Goal: Check status: Check status

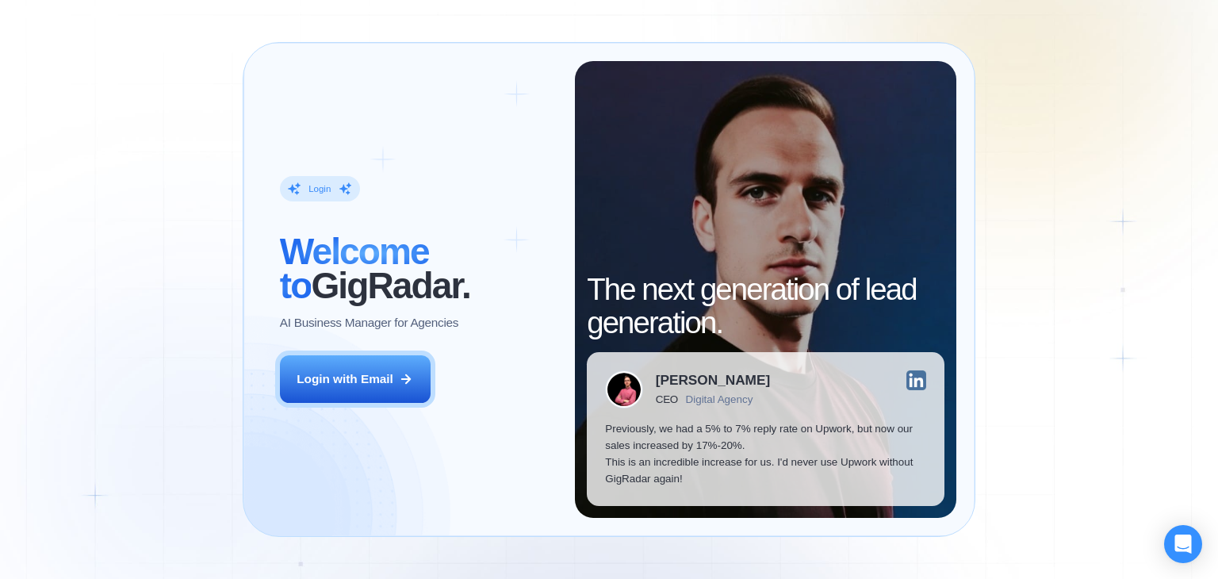
click at [352, 381] on div "Login with Email" at bounding box center [345, 378] width 97 height 17
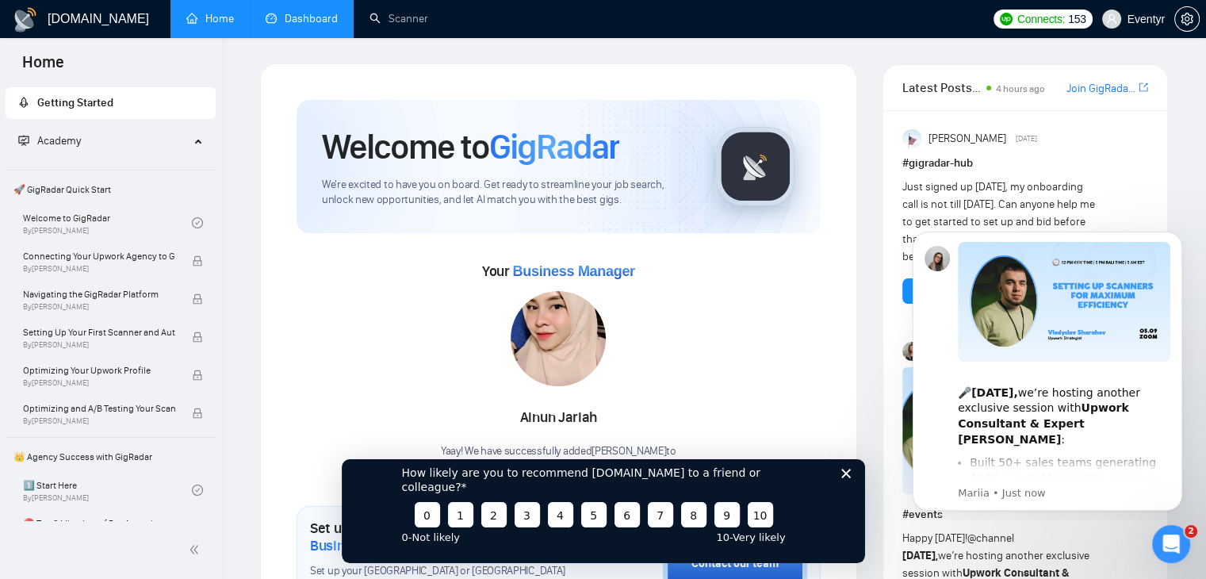
click at [314, 17] on link "Dashboard" at bounding box center [302, 18] width 72 height 13
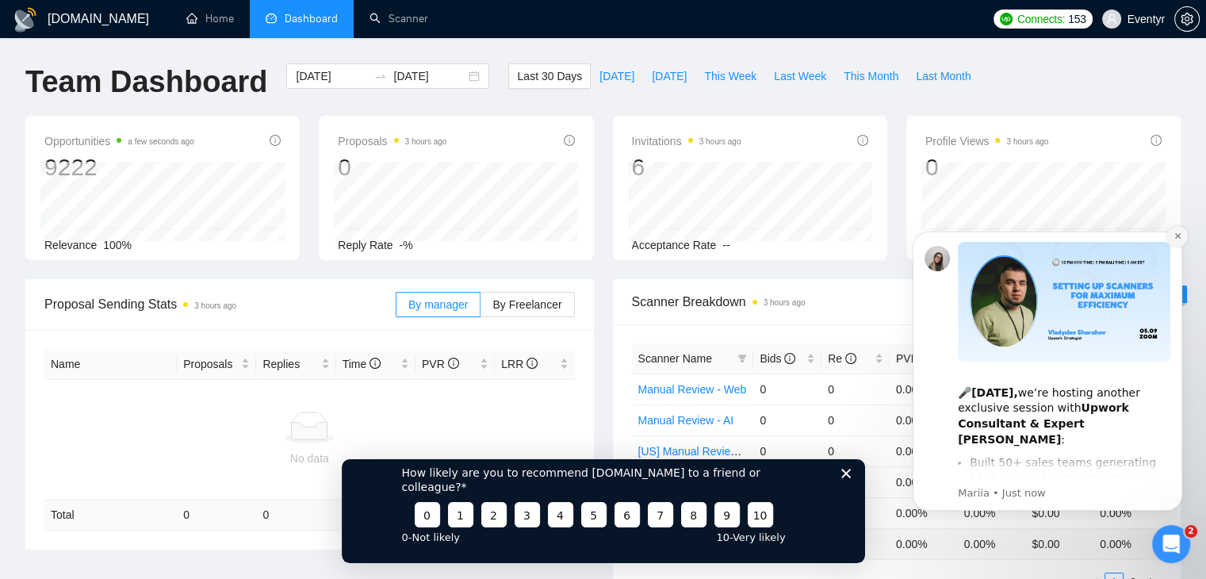
click at [1179, 235] on icon "Dismiss notification" at bounding box center [1178, 236] width 9 height 9
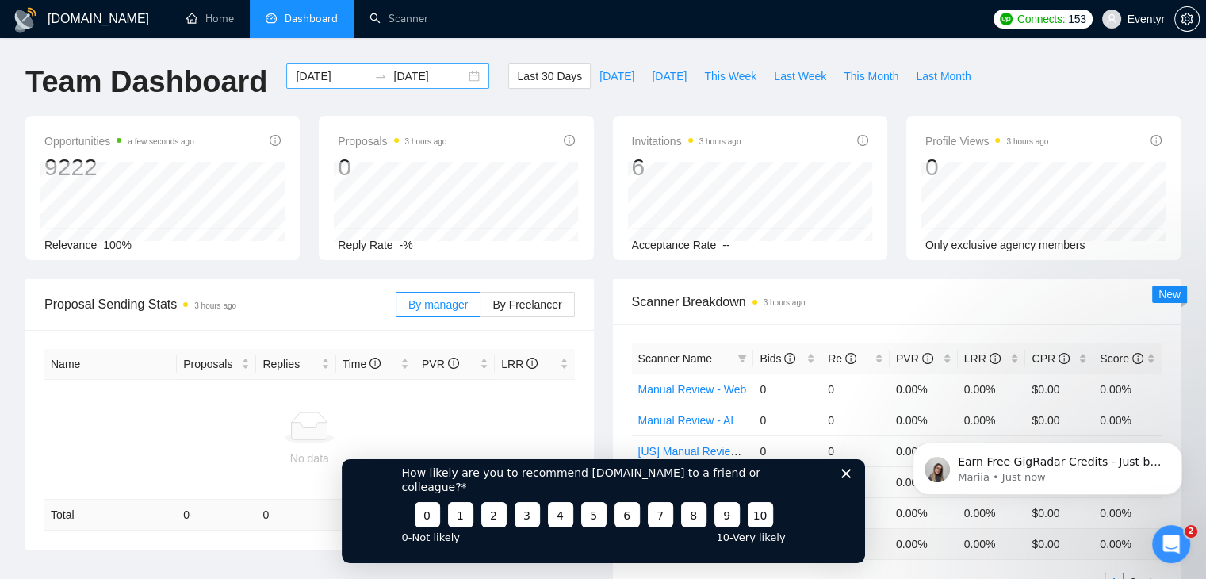
click at [461, 74] on div "2025-08-04 2025-09-03" at bounding box center [387, 75] width 203 height 25
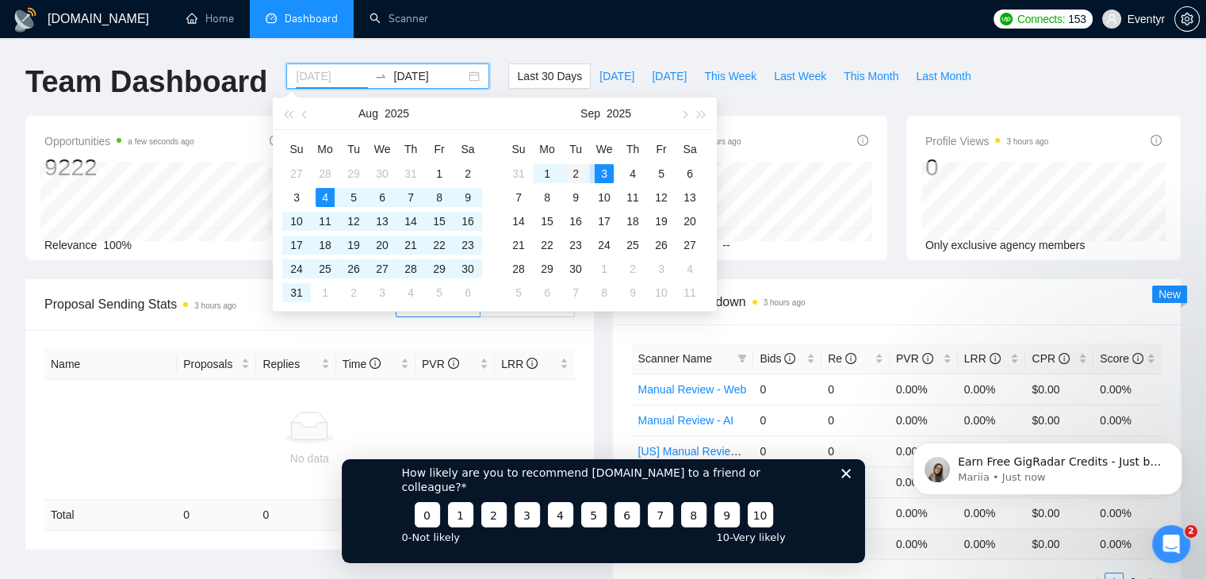
type input "2025-09-02"
click at [584, 173] on div "2" at bounding box center [575, 173] width 19 height 19
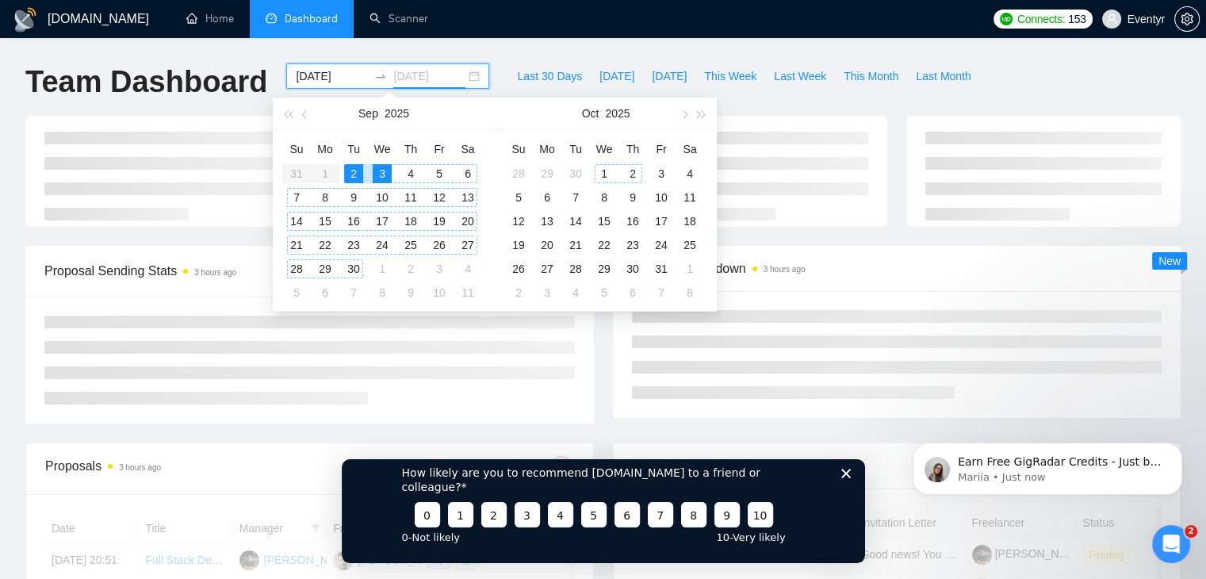
type input "2025-09-03"
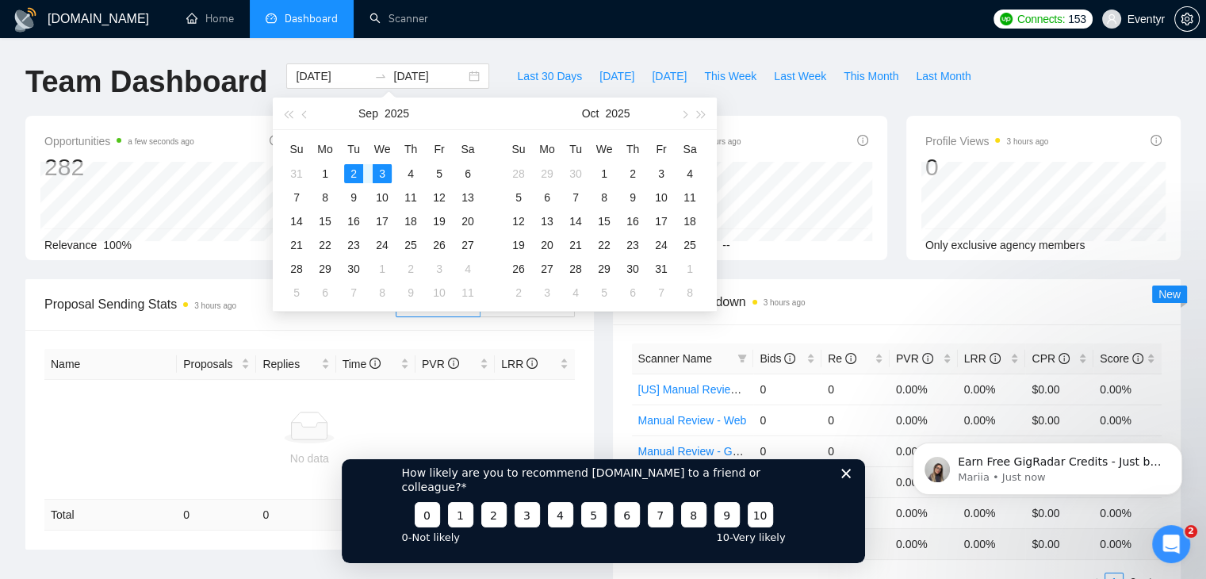
click at [1185, 79] on div "Team Dashboard 2025-09-02 2025-09-03 Last 30 Days Today Yesterday This Week Las…" at bounding box center [603, 89] width 1174 height 52
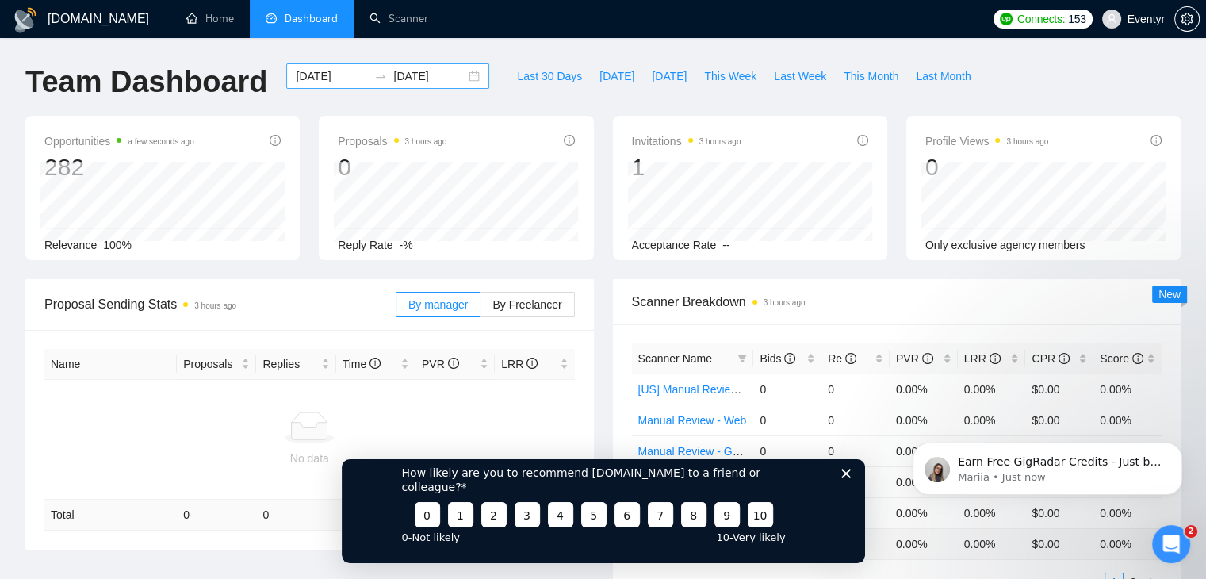
click at [463, 71] on div "2025-09-02 2025-09-03" at bounding box center [387, 75] width 203 height 25
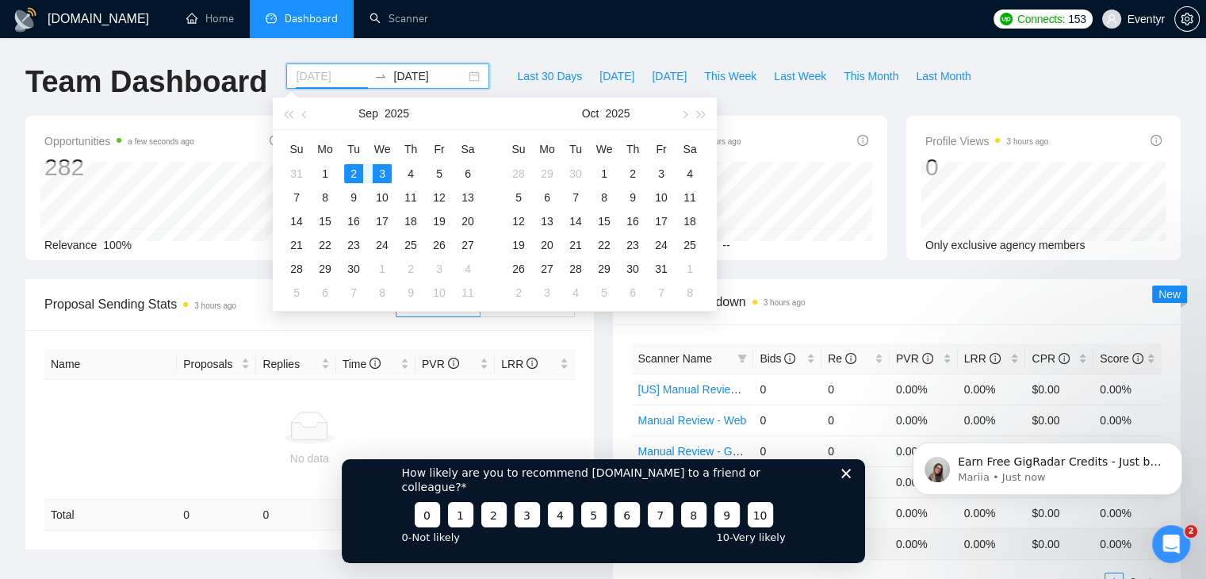
type input "2025-09-02"
click at [355, 172] on div "2" at bounding box center [353, 173] width 19 height 19
type input "2025-09-02"
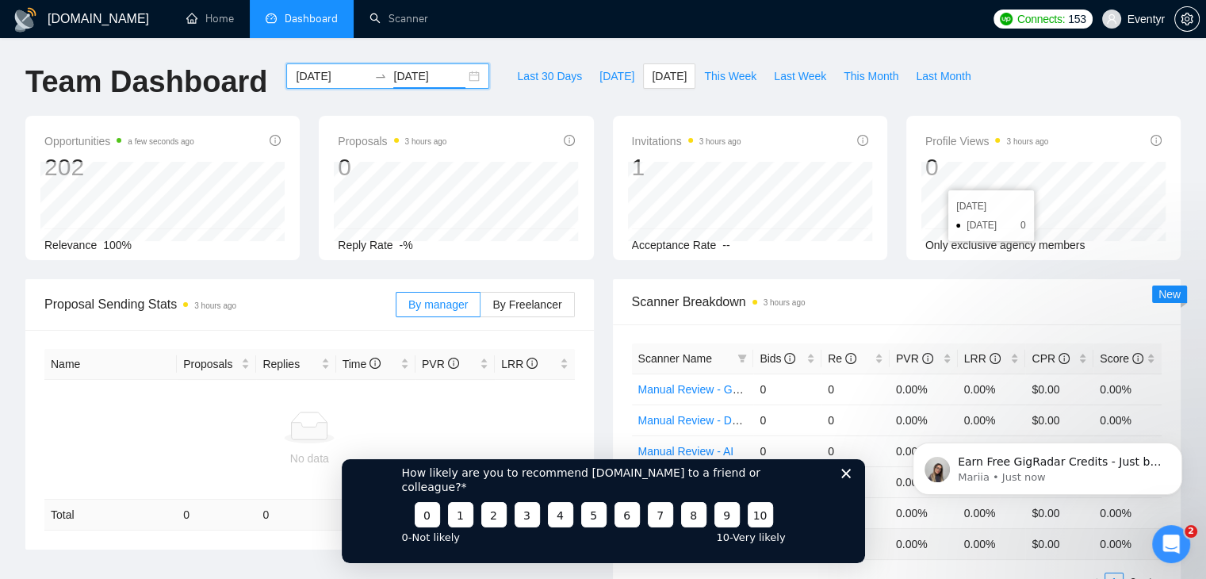
click at [463, 79] on div "2025-09-02 2025-09-02" at bounding box center [387, 75] width 203 height 25
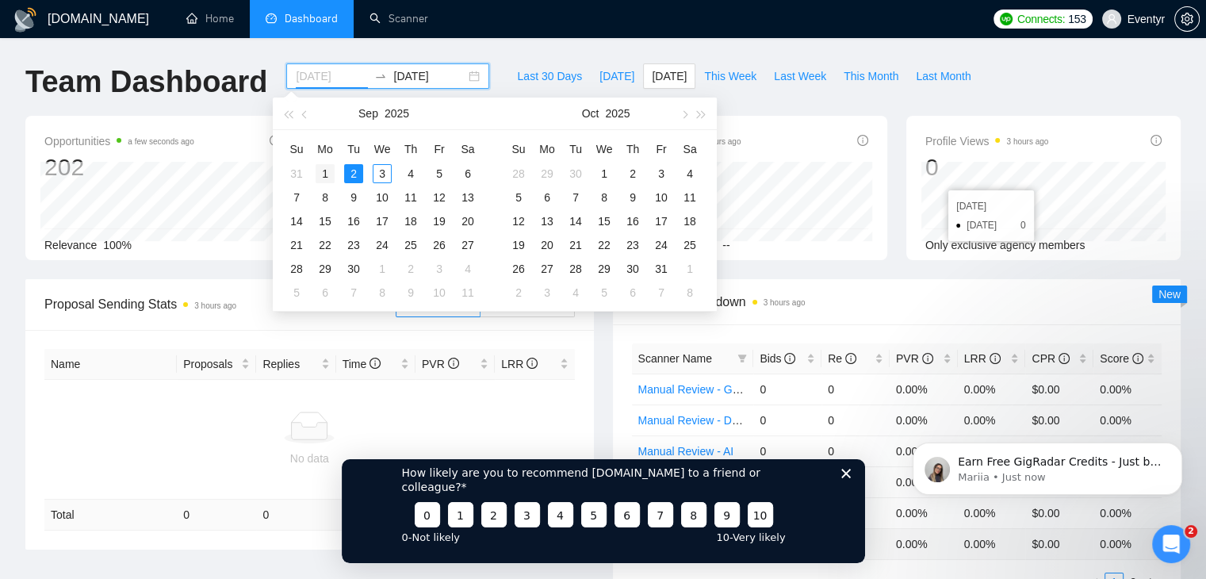
type input "2025-09-01"
click at [322, 174] on div "1" at bounding box center [325, 173] width 19 height 19
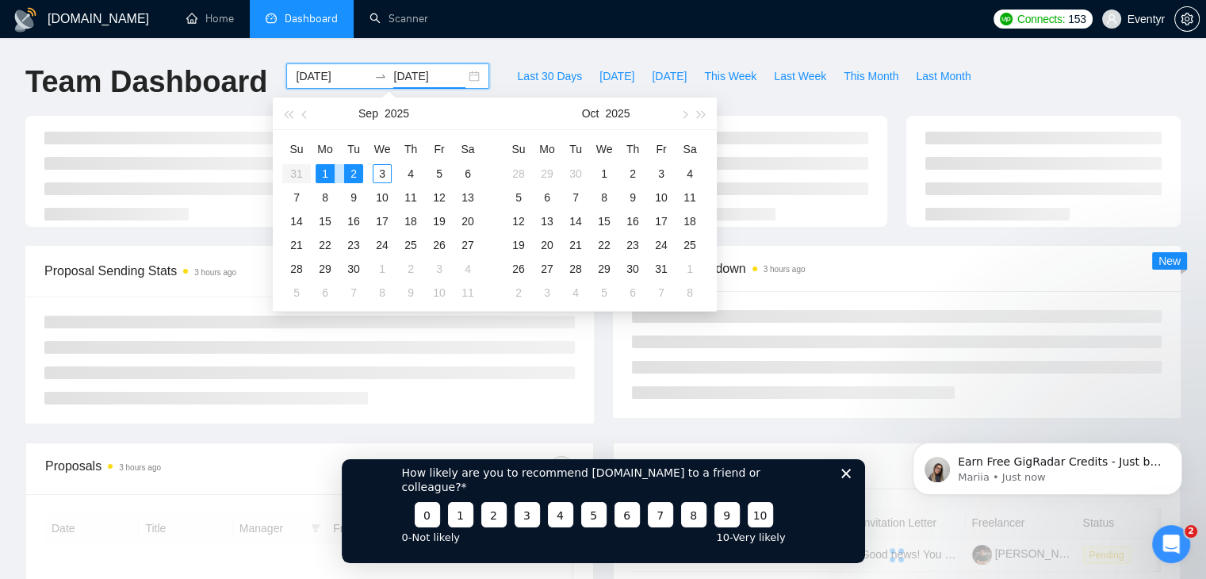
click at [324, 174] on div "1" at bounding box center [325, 173] width 19 height 19
type input "2025-09-01"
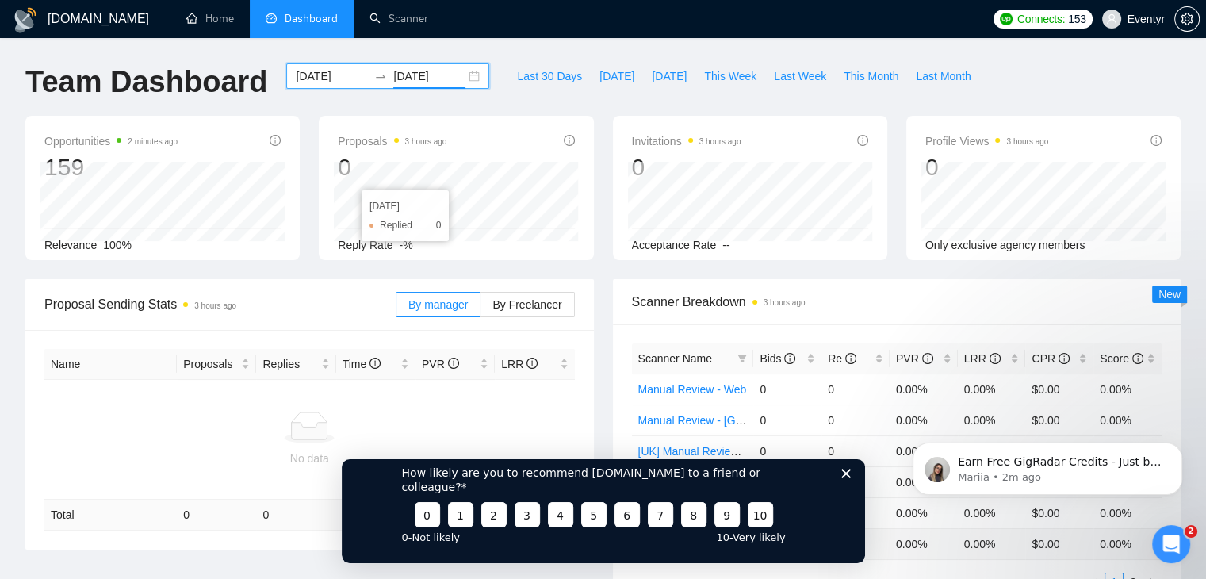
click at [457, 75] on div "2025-09-01 2025-09-01" at bounding box center [387, 75] width 203 height 25
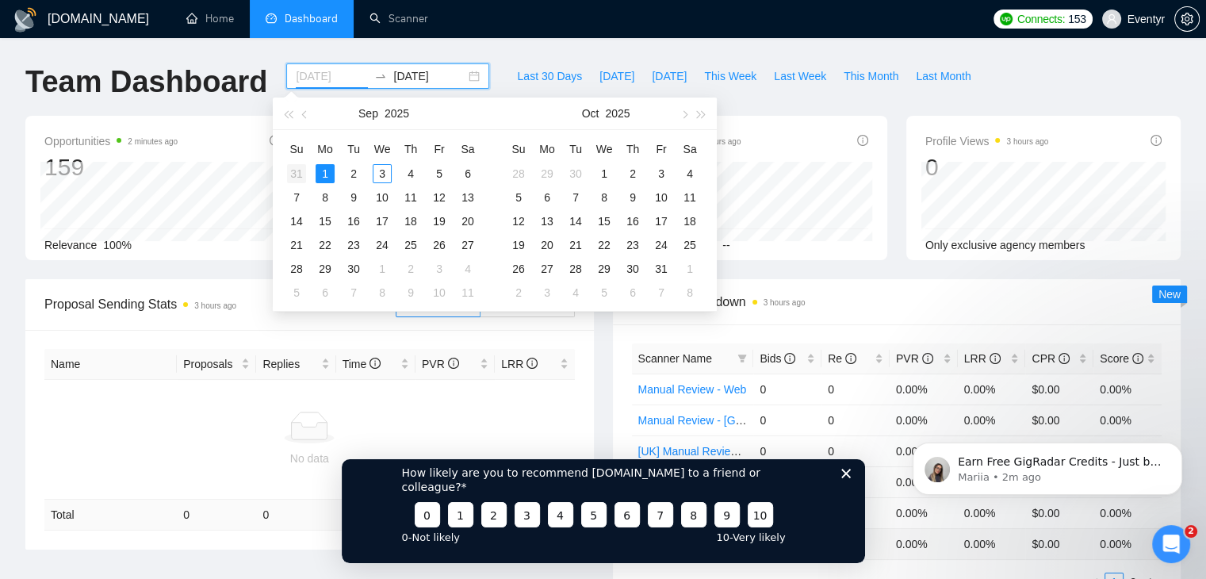
type input "2025-08-31"
click at [297, 174] on div "31" at bounding box center [296, 173] width 19 height 19
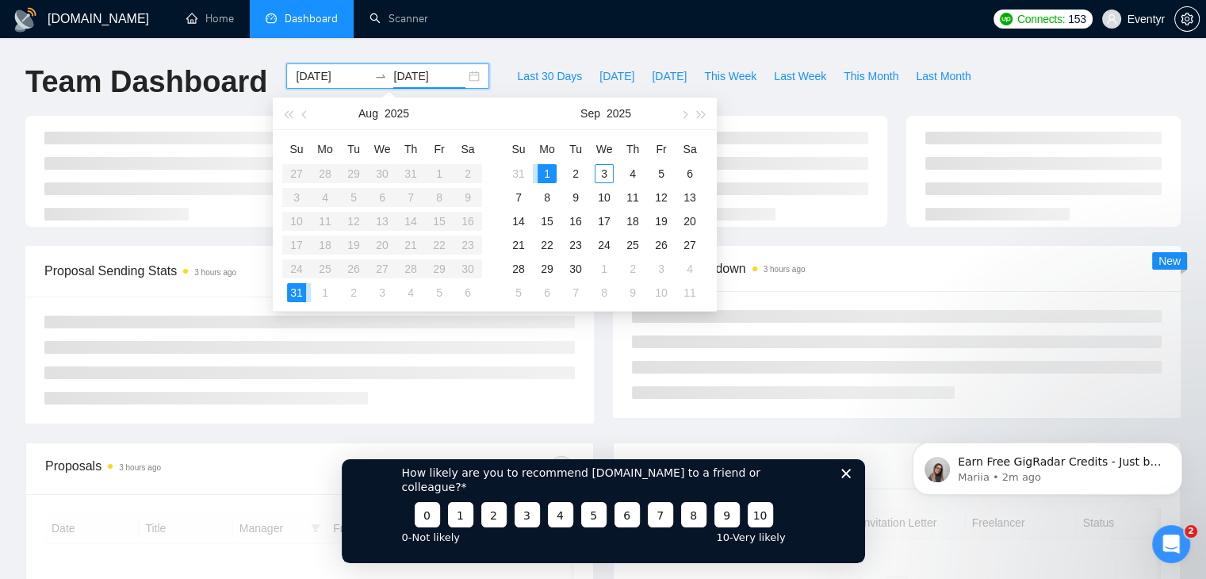
click at [297, 174] on table "Su Mo Tu We Th Fr Sa 27 28 29 30 31 1 2 3 4 5 6 7 8 9 10 11 12 13 14 15 16 17 1…" at bounding box center [382, 220] width 200 height 168
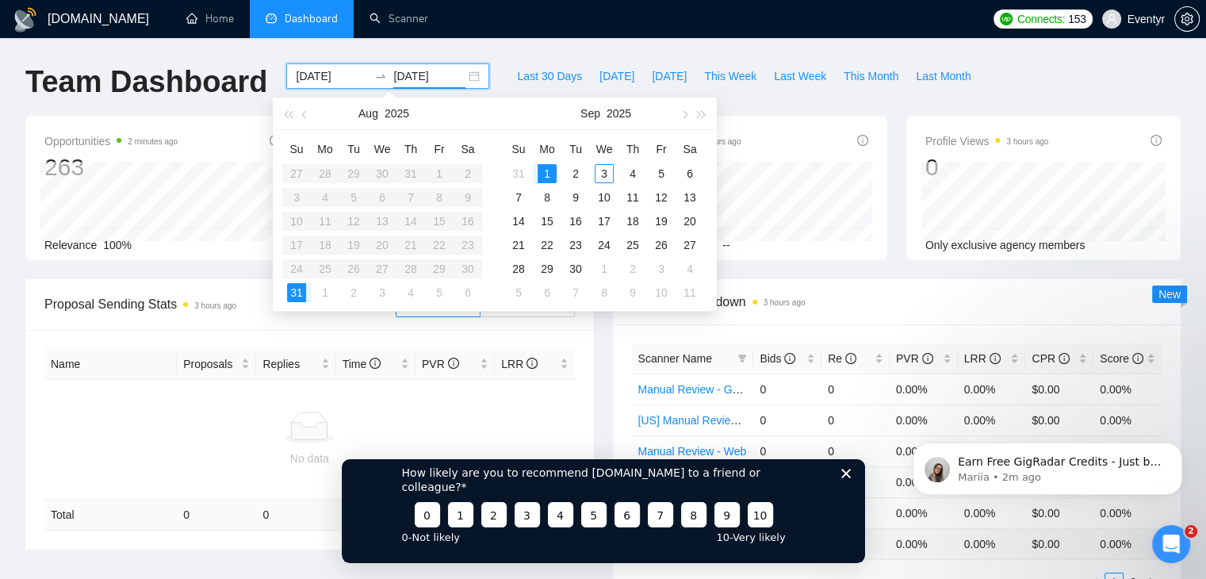
type input "2025-08-31"
click at [301, 294] on div "31" at bounding box center [296, 292] width 19 height 19
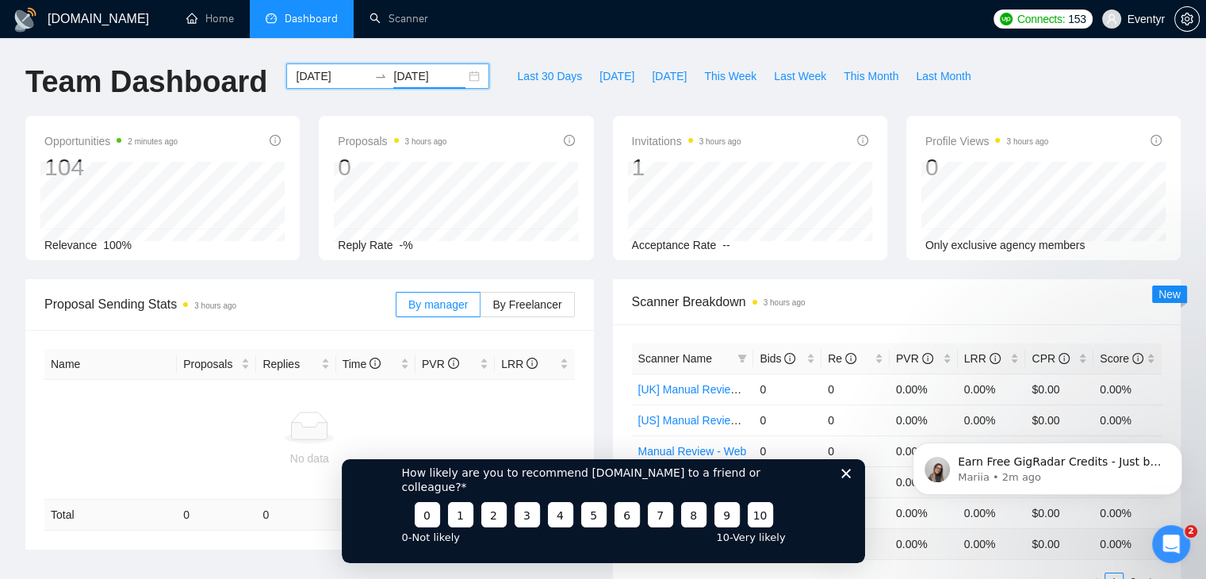
click at [465, 78] on div "2025-08-31 2025-08-31" at bounding box center [387, 75] width 203 height 25
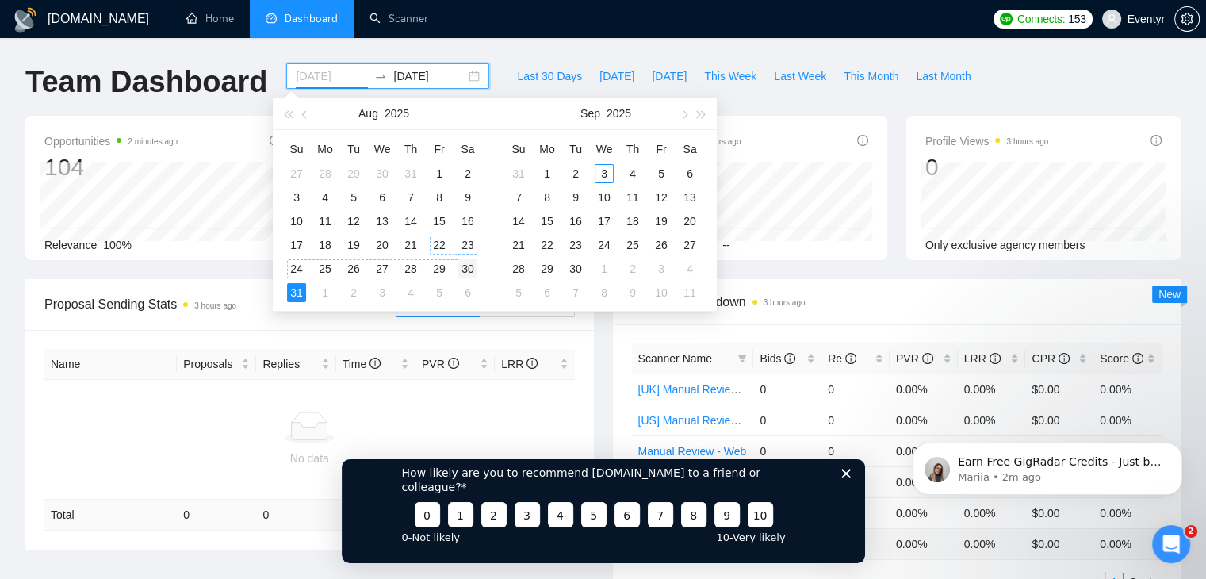
type input "2025-08-30"
click at [465, 267] on div "30" at bounding box center [467, 268] width 19 height 19
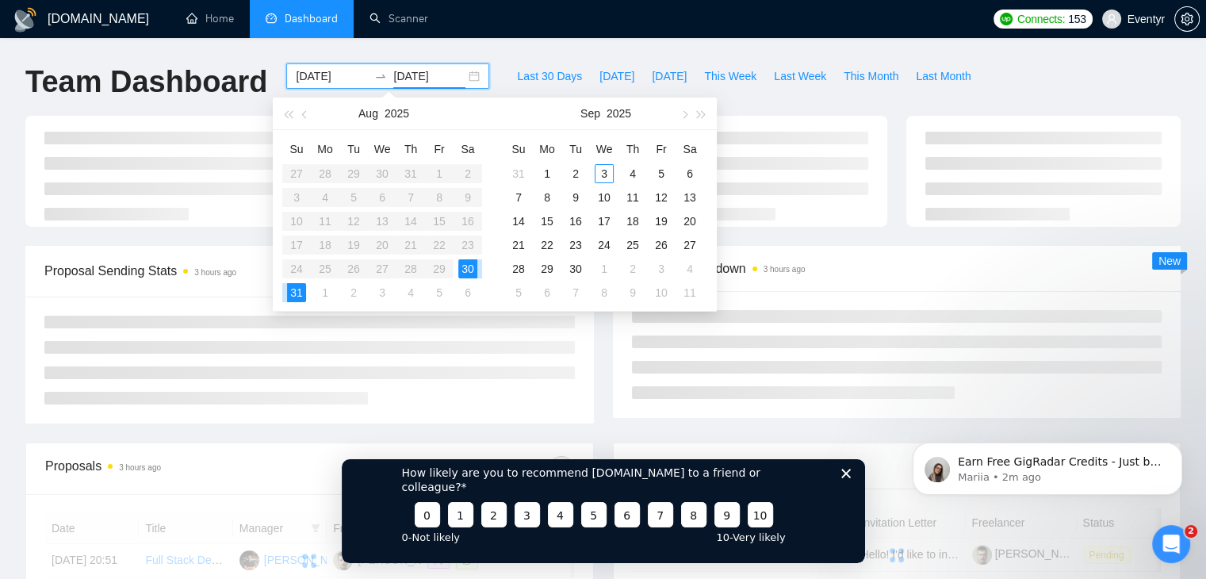
click at [465, 267] on div "30" at bounding box center [467, 268] width 19 height 19
type input "2025-08-30"
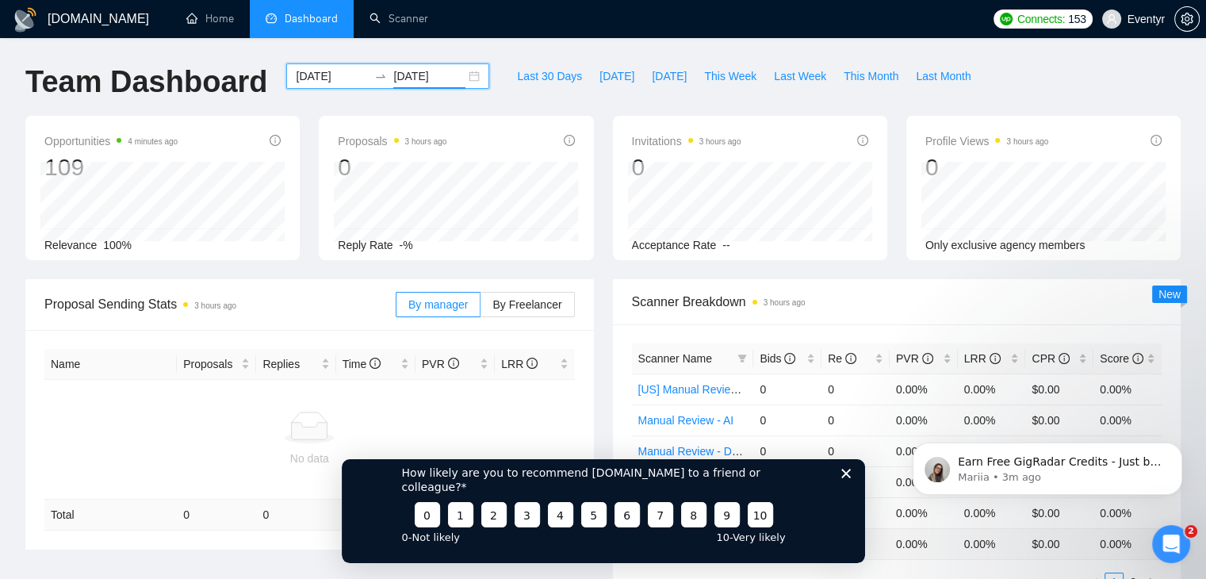
click at [458, 78] on div "2025-08-30 2025-08-30" at bounding box center [387, 75] width 203 height 25
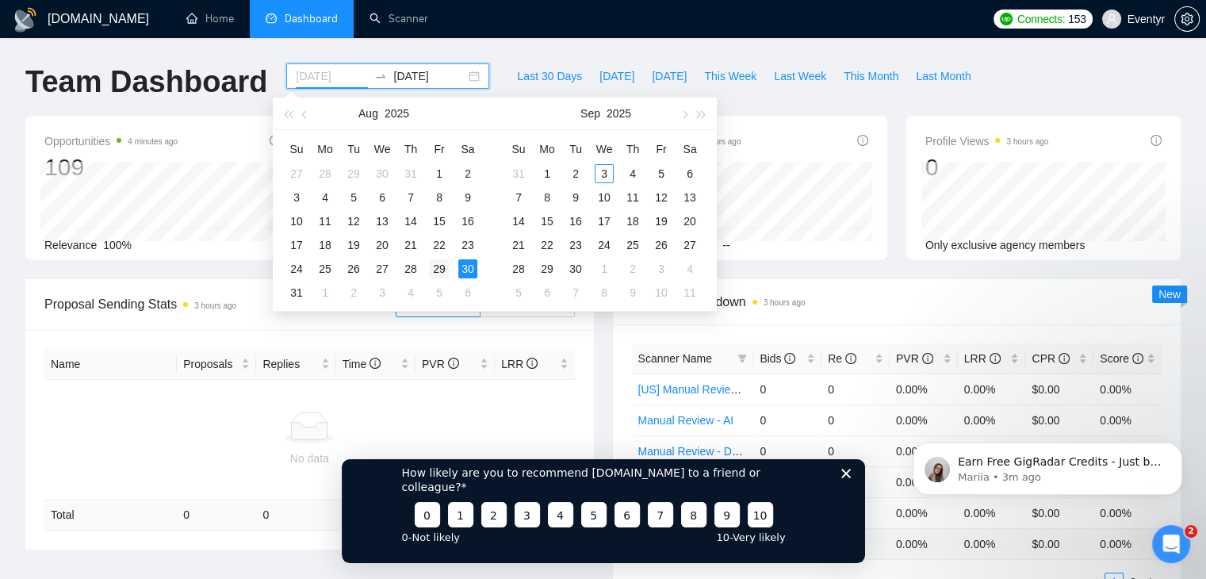
type input "2025-08-29"
click at [435, 266] on div "29" at bounding box center [439, 268] width 19 height 19
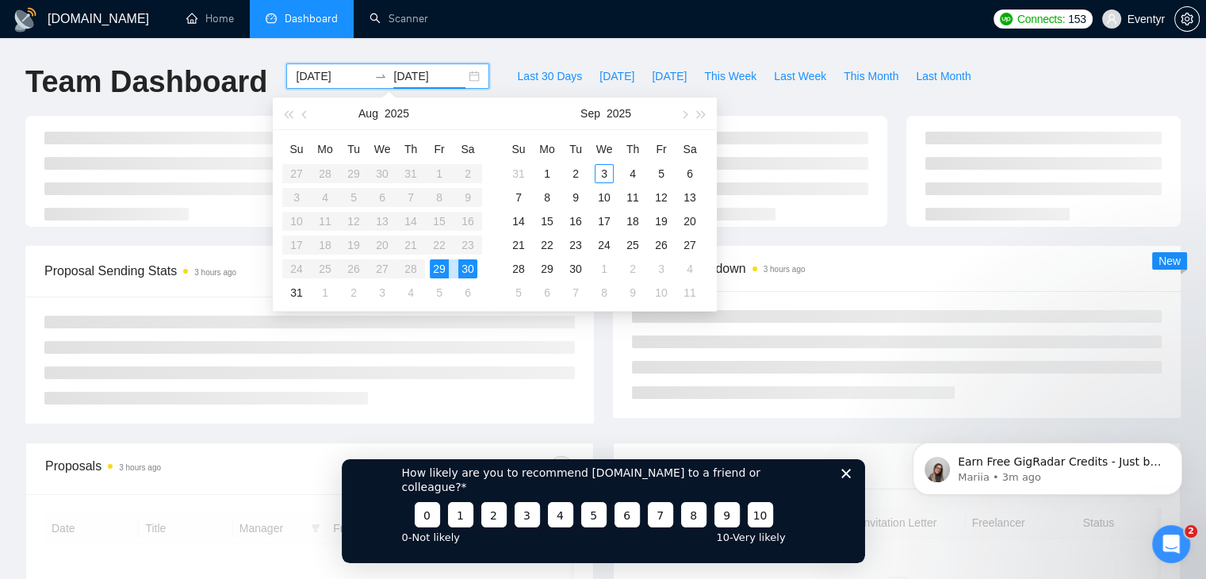
click at [435, 266] on div "29" at bounding box center [439, 268] width 19 height 19
type input "2025-08-29"
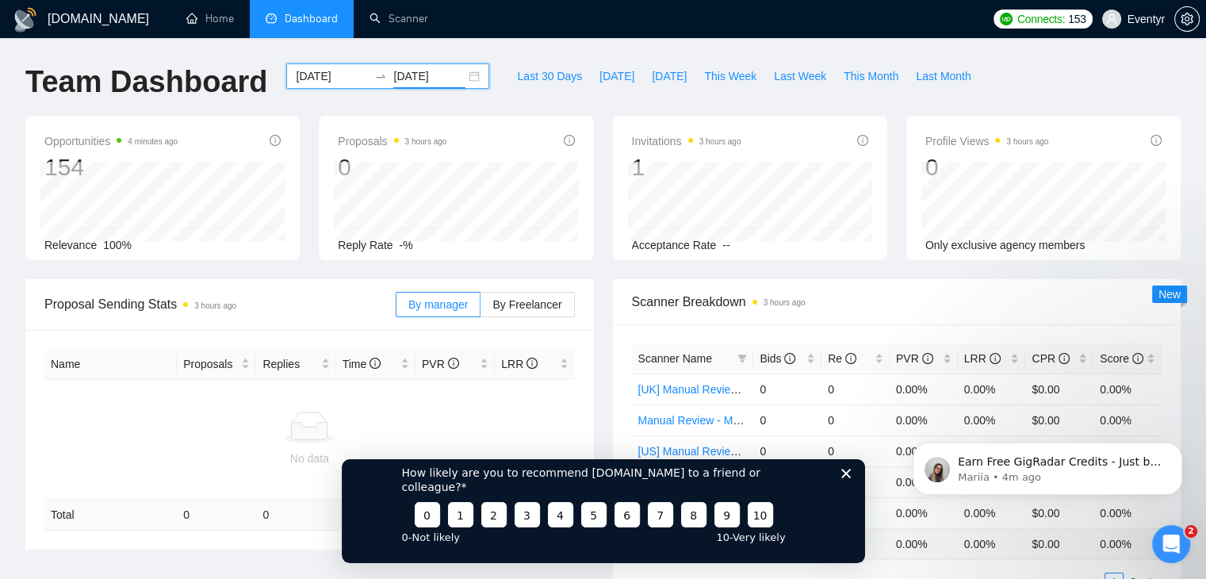
click at [462, 73] on div "2025-08-29 2025-08-29" at bounding box center [387, 75] width 203 height 25
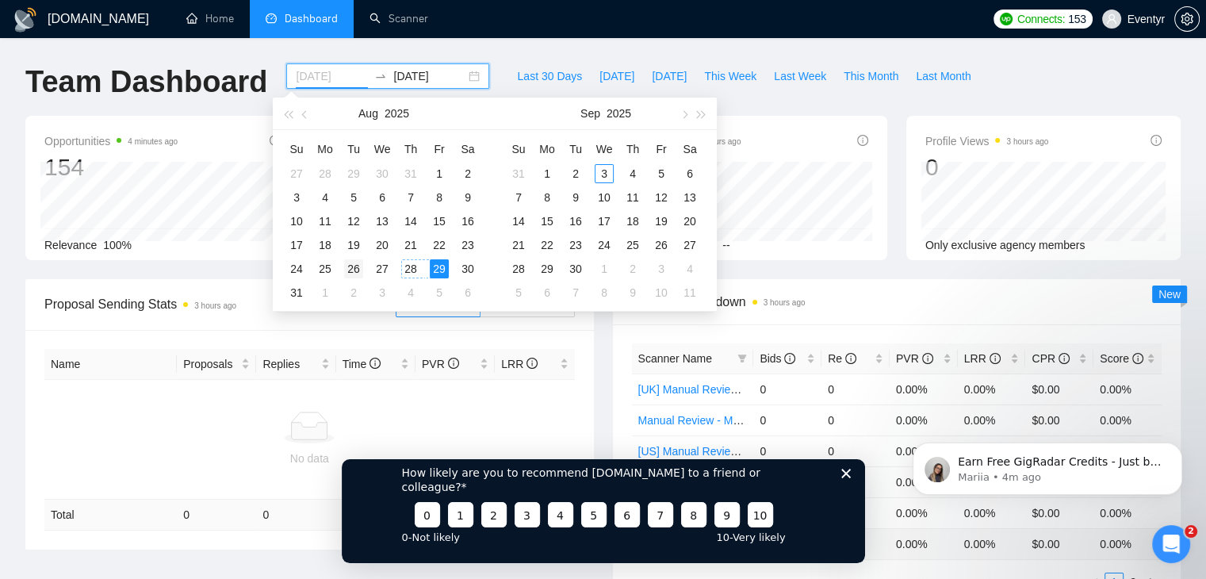
type input "2025-08-26"
click at [347, 266] on div "26" at bounding box center [353, 268] width 19 height 19
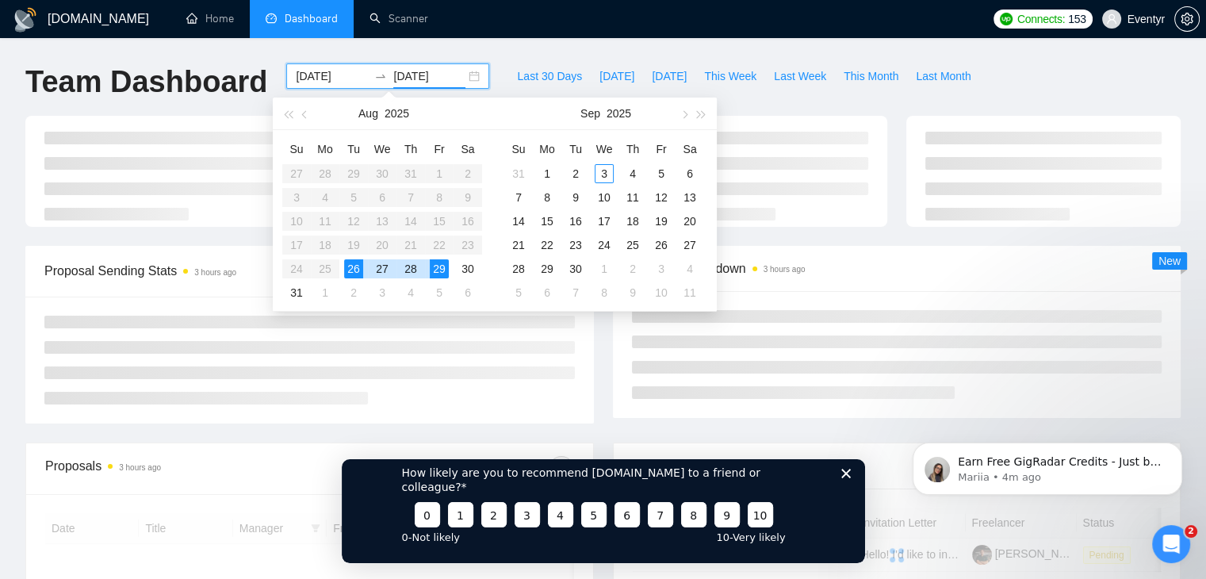
click at [353, 266] on div "26" at bounding box center [353, 268] width 19 height 19
type input "2025-08-26"
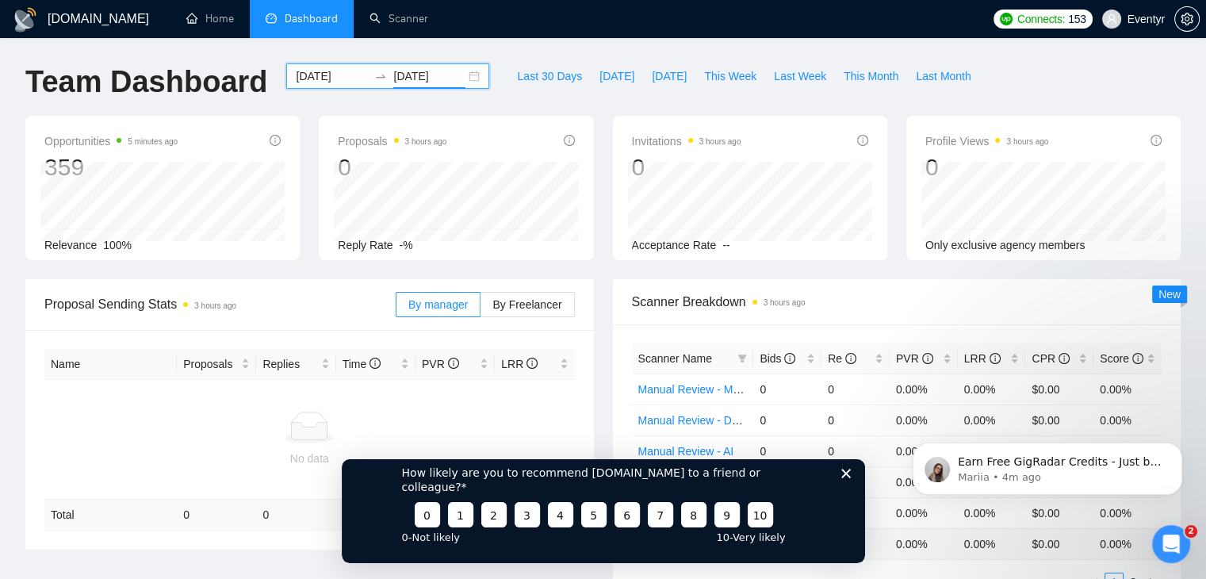
click at [463, 74] on div "2025-08-26 2025-08-26" at bounding box center [387, 75] width 203 height 25
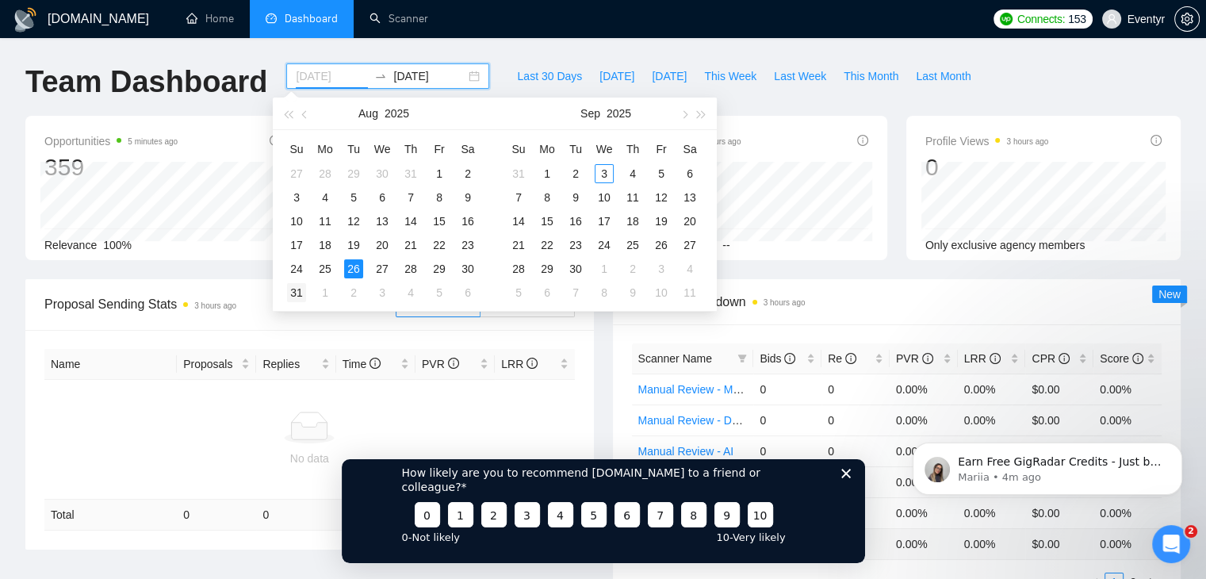
type input "2025-08-31"
click at [285, 297] on td "31" at bounding box center [296, 293] width 29 height 24
click at [295, 291] on div "31" at bounding box center [296, 292] width 19 height 19
type input "2025-08-31"
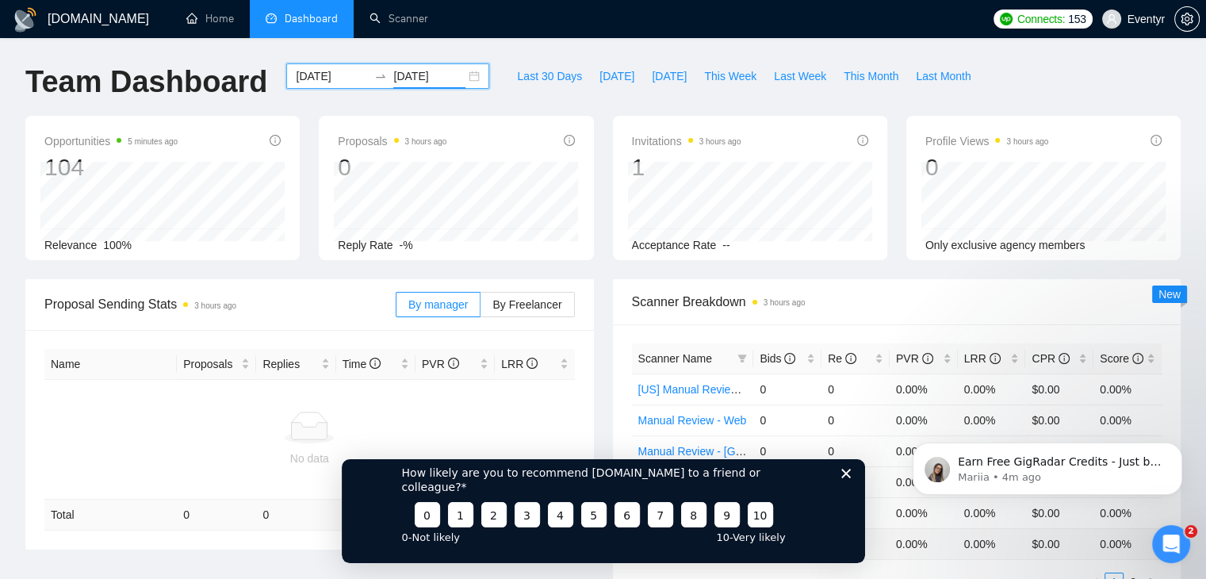
click at [464, 75] on div "2025-08-31 2025-08-31" at bounding box center [387, 75] width 203 height 25
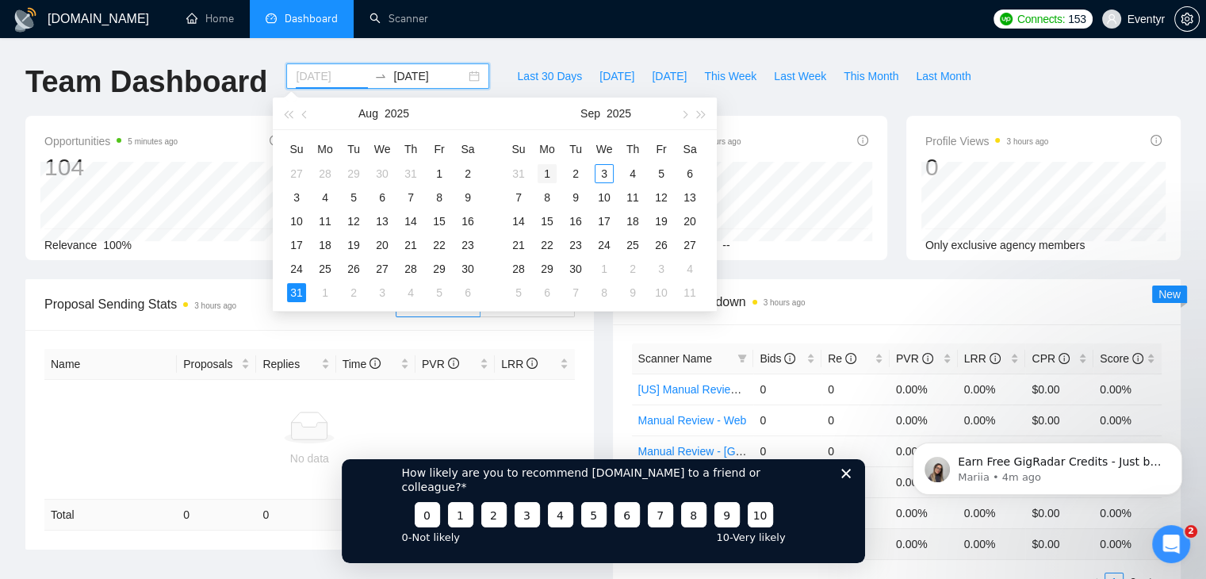
type input "2025-09-01"
click at [552, 170] on div "1" at bounding box center [547, 173] width 19 height 19
type input "2025-09-01"
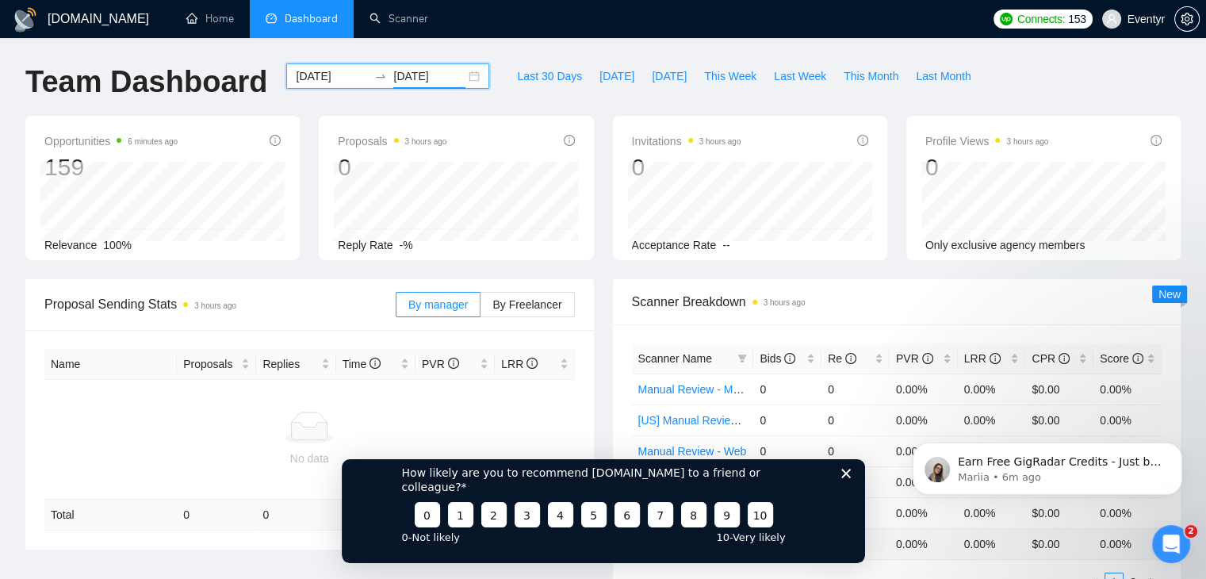
click at [458, 74] on div "2025-09-01 2025-09-01" at bounding box center [387, 75] width 203 height 25
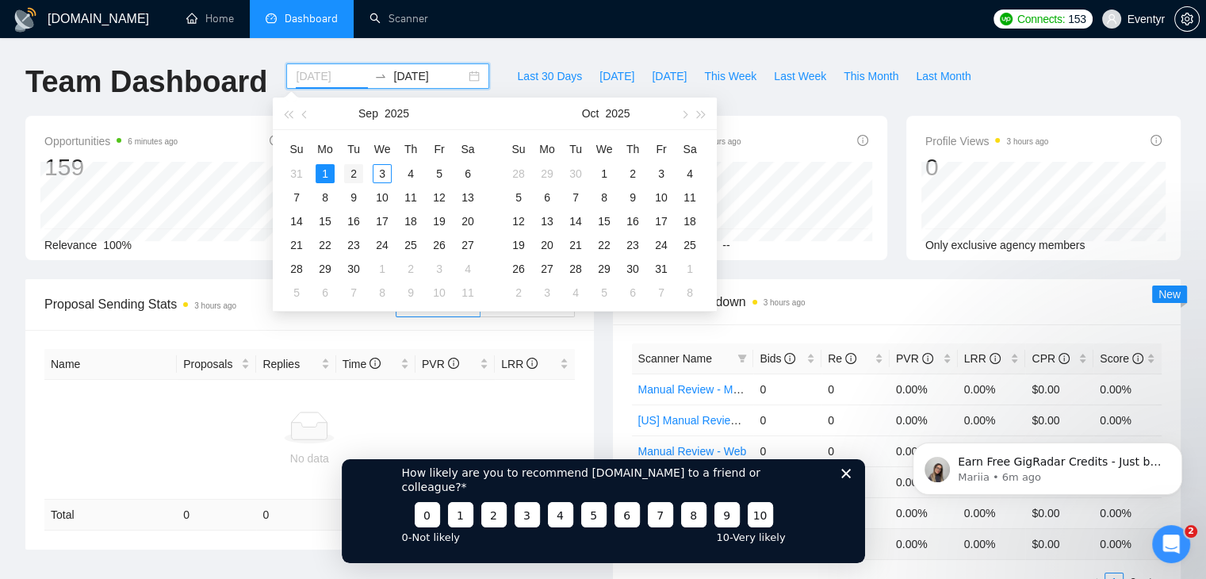
type input "2025-09-02"
click at [354, 171] on div "2" at bounding box center [353, 173] width 19 height 19
type input "2025-09-02"
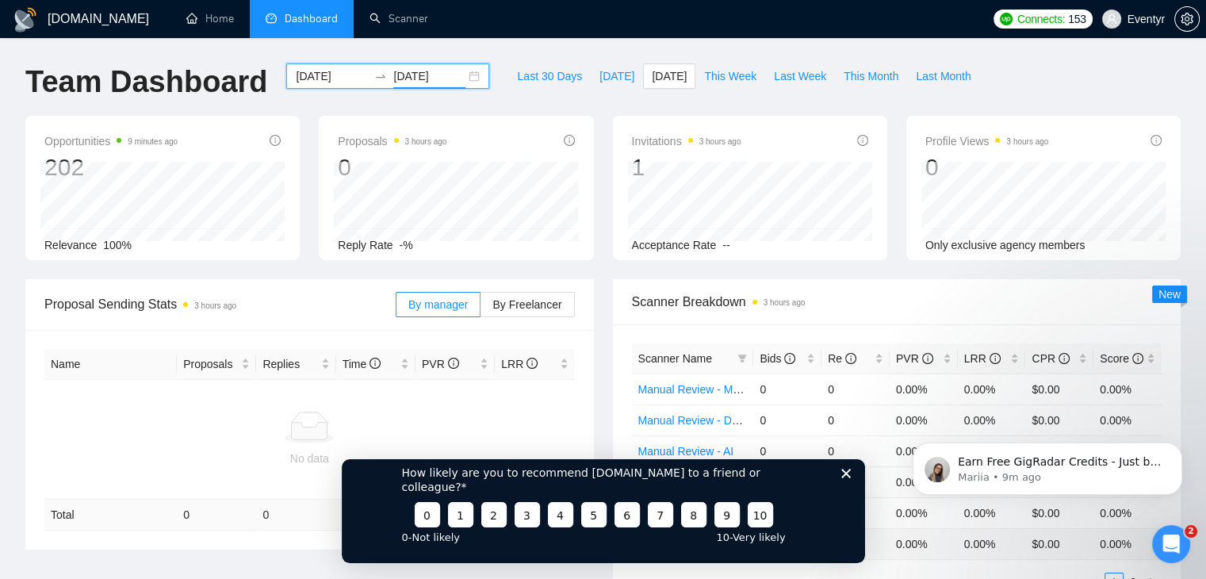
click at [458, 75] on div "2025-09-02 2025-09-02" at bounding box center [387, 75] width 203 height 25
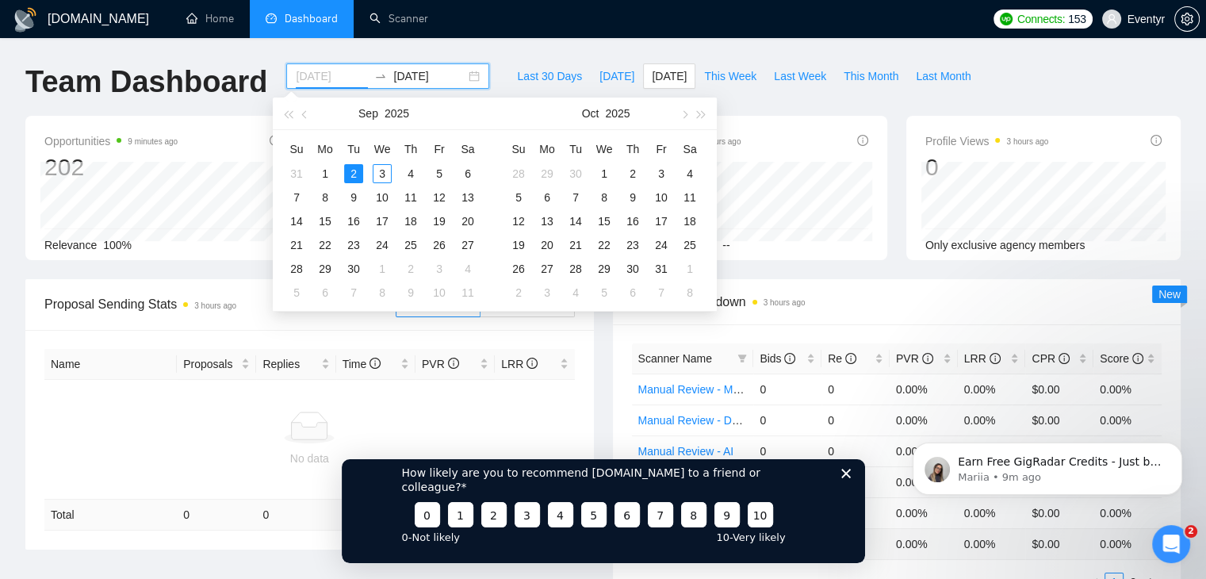
type input "2025-09-02"
